Goal: Find specific page/section: Find specific page/section

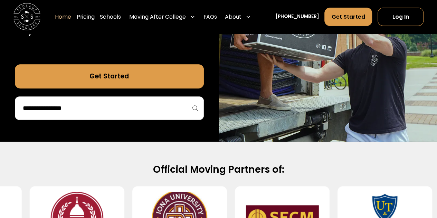
scroll to position [172, 0]
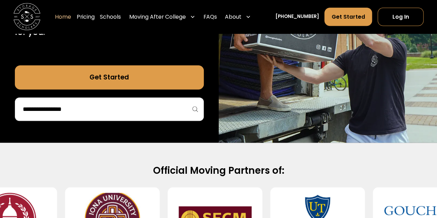
click at [124, 103] on div at bounding box center [109, 108] width 189 height 23
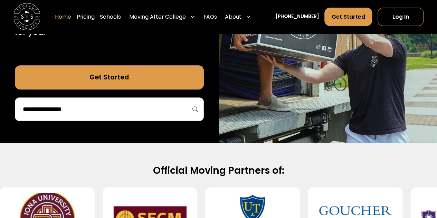
click at [127, 107] on input "search" at bounding box center [109, 109] width 174 height 12
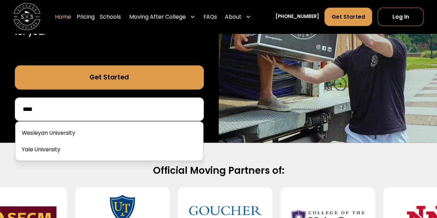
type input "****"
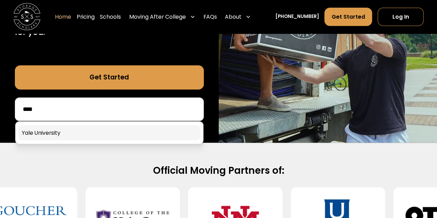
click at [127, 130] on link at bounding box center [109, 132] width 182 height 15
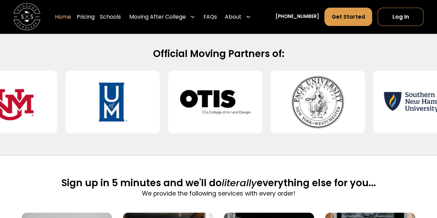
scroll to position [409, 0]
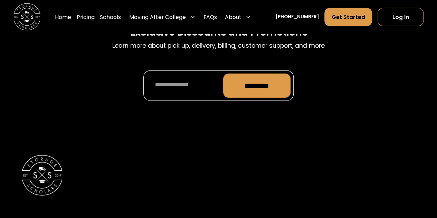
scroll to position [3461, 0]
